Goal: Information Seeking & Learning: Learn about a topic

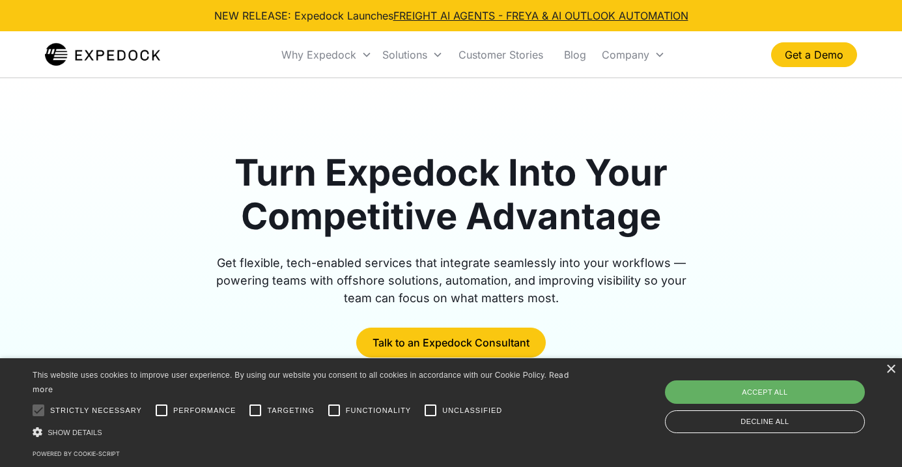
click at [708, 393] on div "Accept all" at bounding box center [765, 391] width 200 height 23
checkbox input "true"
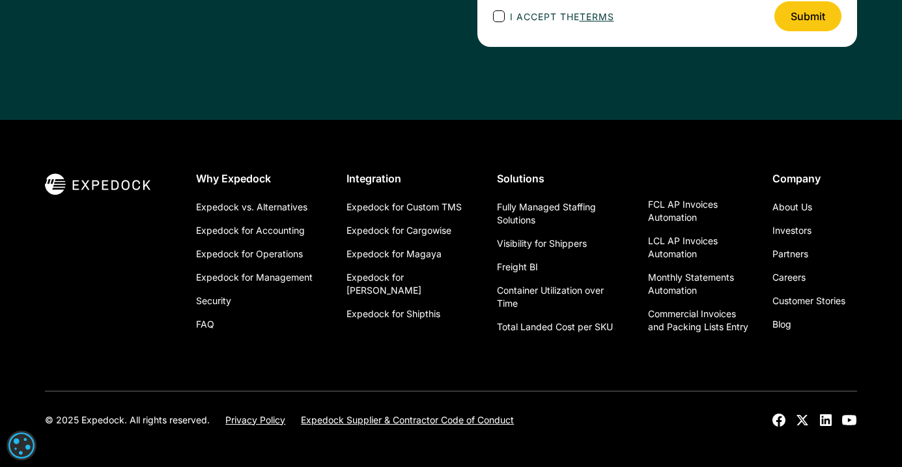
scroll to position [4781, 0]
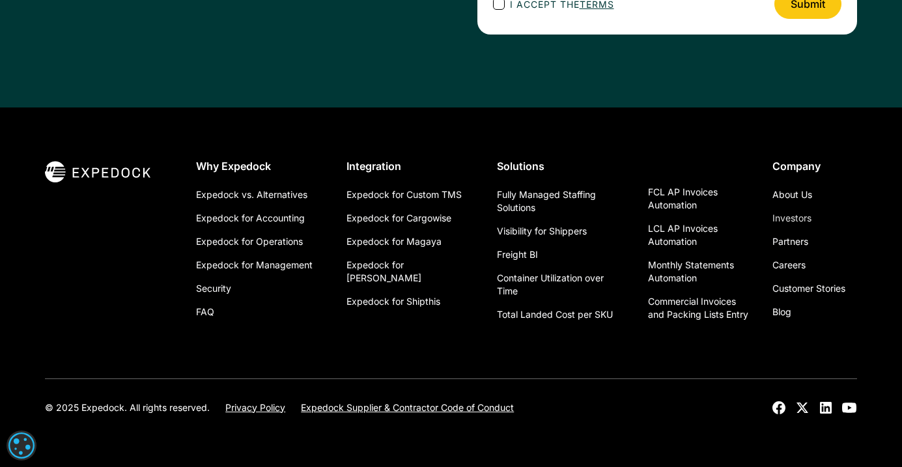
click at [795, 216] on link "Investors" at bounding box center [792, 218] width 39 height 23
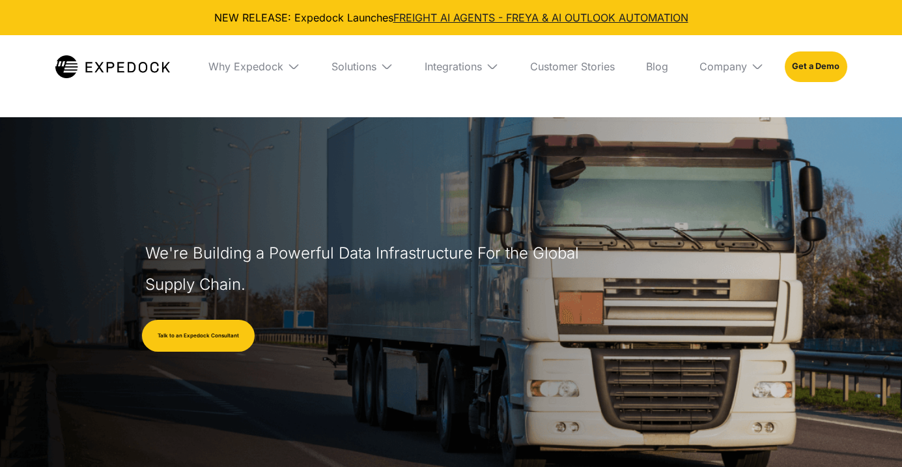
select select
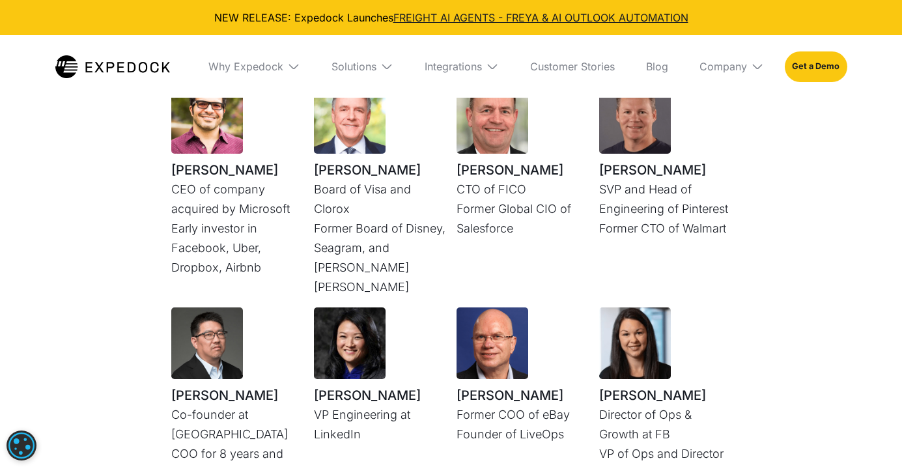
scroll to position [3416, 0]
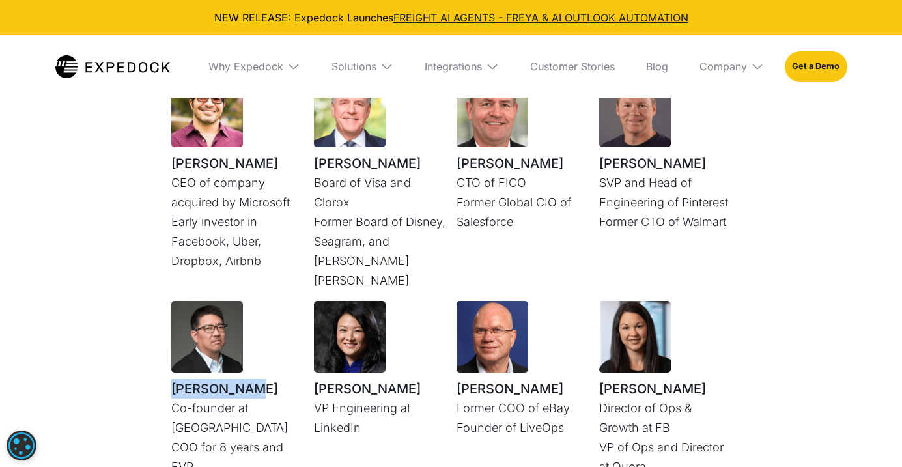
drag, startPoint x: 171, startPoint y: 328, endPoint x: 291, endPoint y: 332, distance: 119.3
click at [291, 379] on h1 "[PERSON_NAME]" at bounding box center [237, 389] width 132 height 20
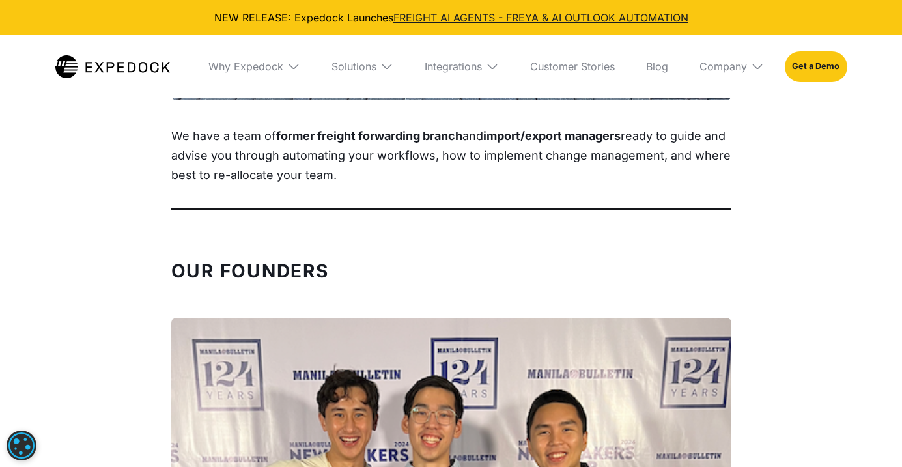
scroll to position [1575, 0]
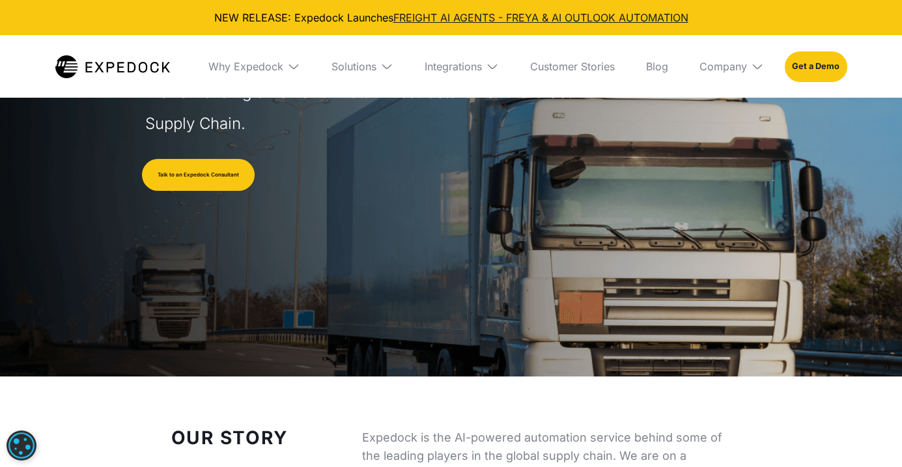
scroll to position [0, 0]
